Goal: Task Accomplishment & Management: Manage account settings

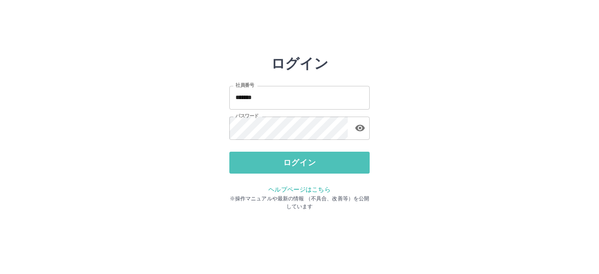
click at [258, 158] on button "ログイン" at bounding box center [300, 163] width 140 height 22
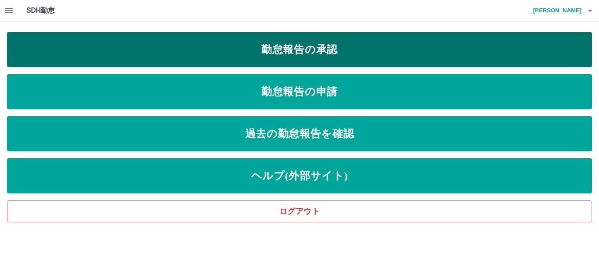
click at [161, 52] on link "勤怠報告の承認" at bounding box center [299, 49] width 585 height 35
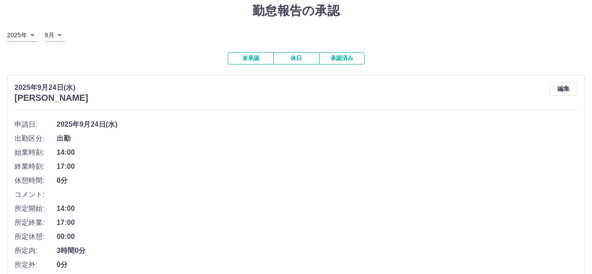
scroll to position [44, 0]
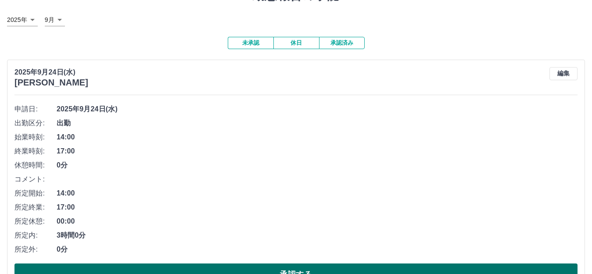
click at [228, 269] on button "承認する" at bounding box center [295, 275] width 563 height 22
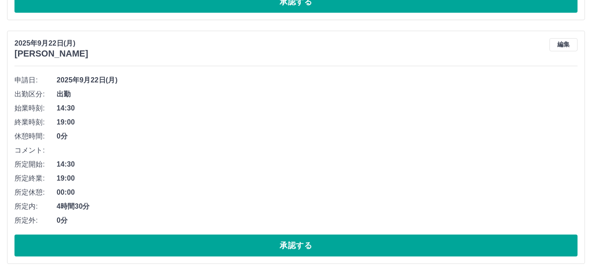
scroll to position [790, 0]
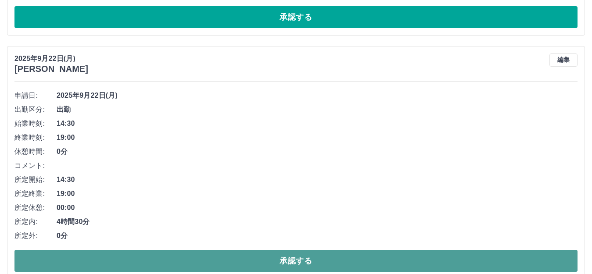
click at [225, 257] on button "承認する" at bounding box center [295, 261] width 563 height 22
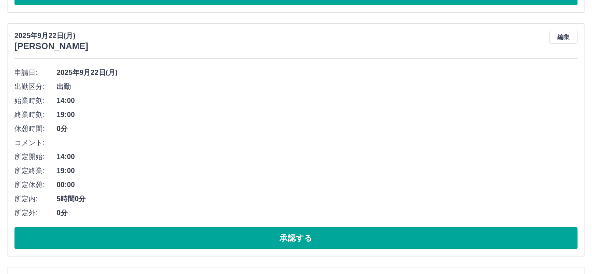
scroll to position [834, 0]
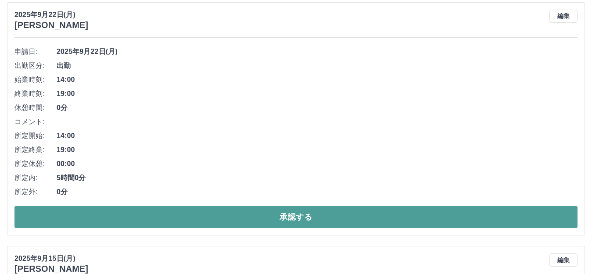
click at [268, 213] on button "承認する" at bounding box center [295, 217] width 563 height 22
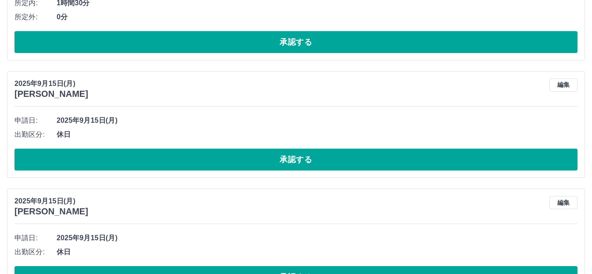
scroll to position [765, 0]
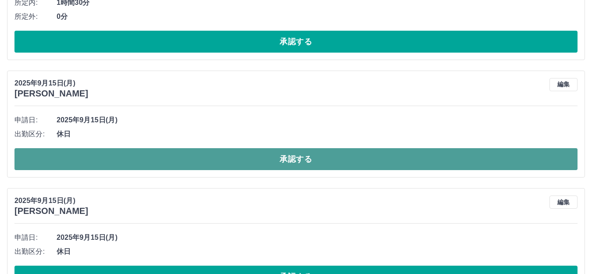
click at [274, 164] on button "承認する" at bounding box center [295, 159] width 563 height 22
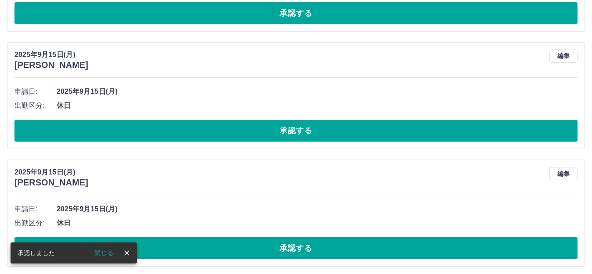
scroll to position [853, 0]
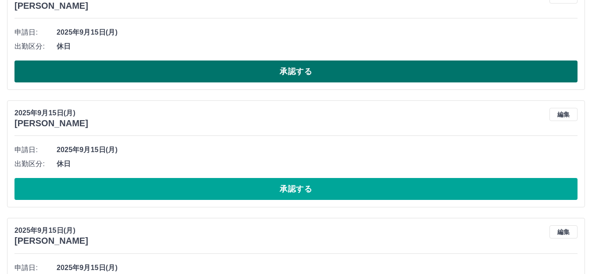
click at [189, 71] on button "承認する" at bounding box center [295, 72] width 563 height 22
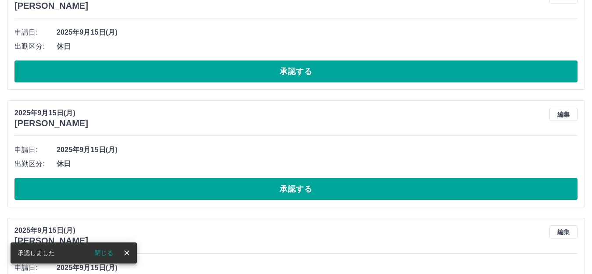
scroll to position [735, 0]
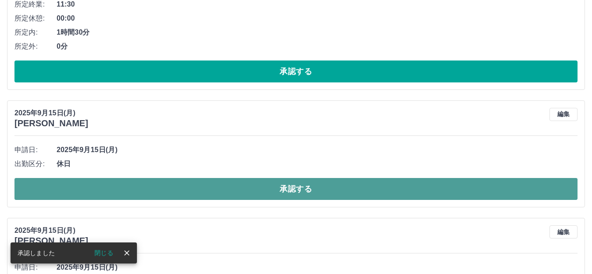
click at [219, 193] on button "承認する" at bounding box center [295, 189] width 563 height 22
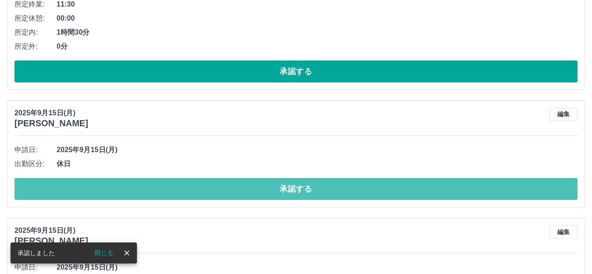
click at [219, 193] on button "承認する" at bounding box center [295, 189] width 563 height 22
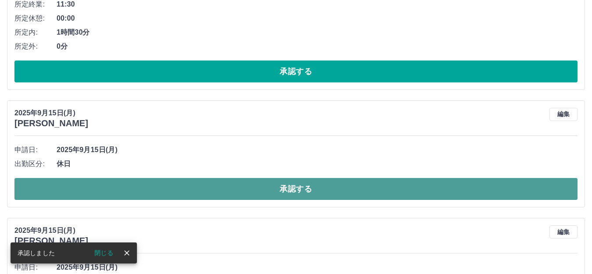
click at [212, 188] on button "承認する" at bounding box center [295, 189] width 563 height 22
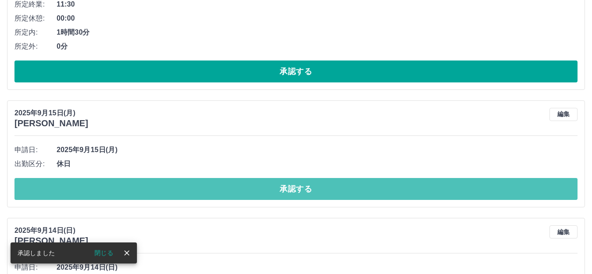
click at [212, 188] on button "承認する" at bounding box center [295, 189] width 563 height 22
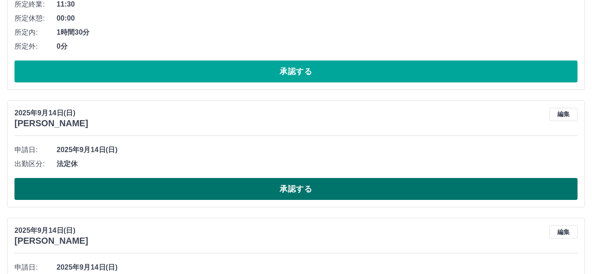
click at [176, 186] on button "承認する" at bounding box center [295, 189] width 563 height 22
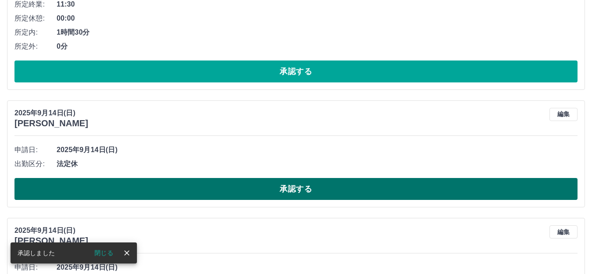
click at [177, 190] on button "承認する" at bounding box center [295, 189] width 563 height 22
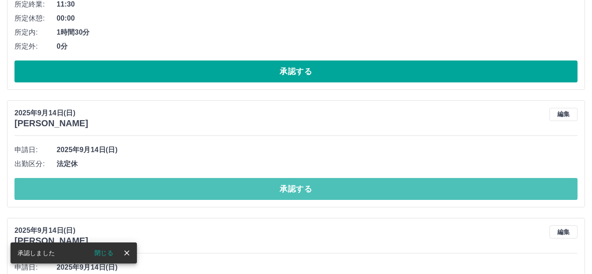
click at [177, 190] on button "承認する" at bounding box center [295, 189] width 563 height 22
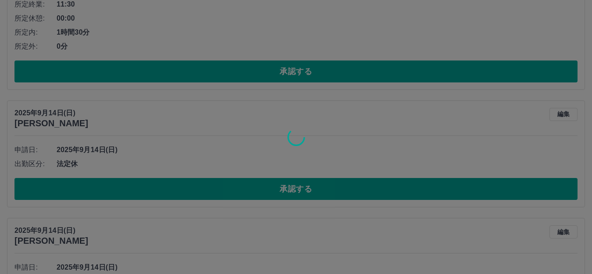
scroll to position [680, 0]
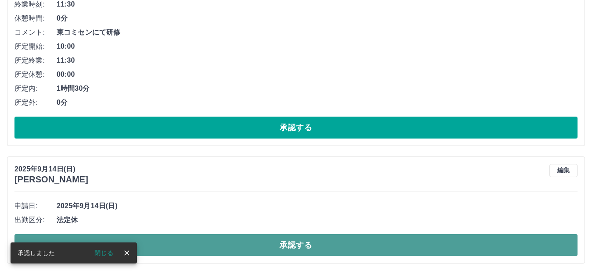
click at [210, 246] on button "承認する" at bounding box center [295, 245] width 563 height 22
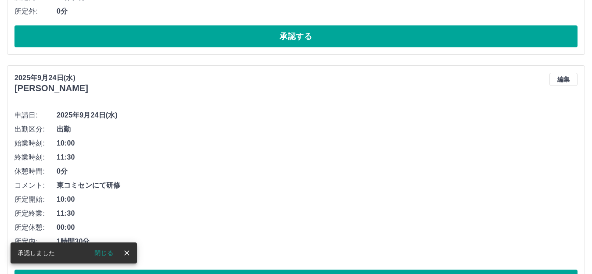
scroll to position [563, 0]
